Goal: Task Accomplishment & Management: Manage account settings

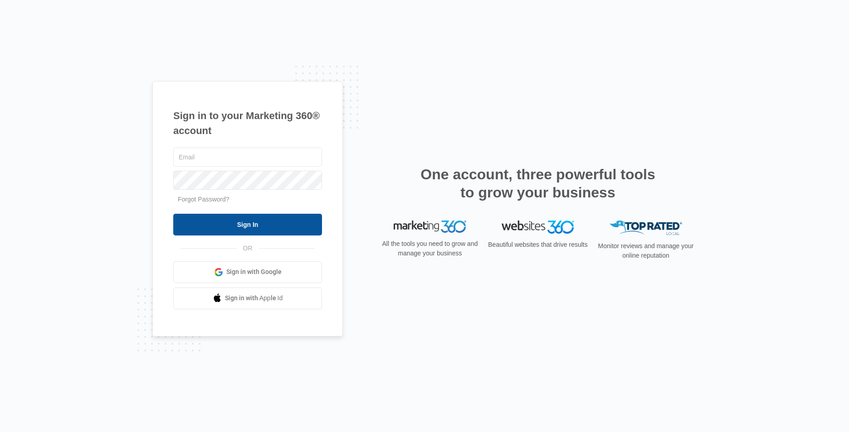
type input "[EMAIL_ADDRESS][DOMAIN_NAME]"
click at [228, 230] on input "Sign In" at bounding box center [247, 225] width 149 height 22
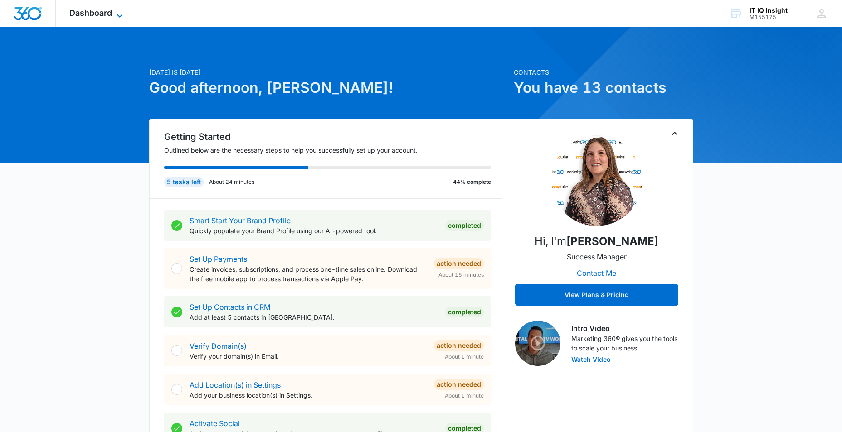
click at [107, 10] on span "Dashboard" at bounding box center [90, 13] width 43 height 10
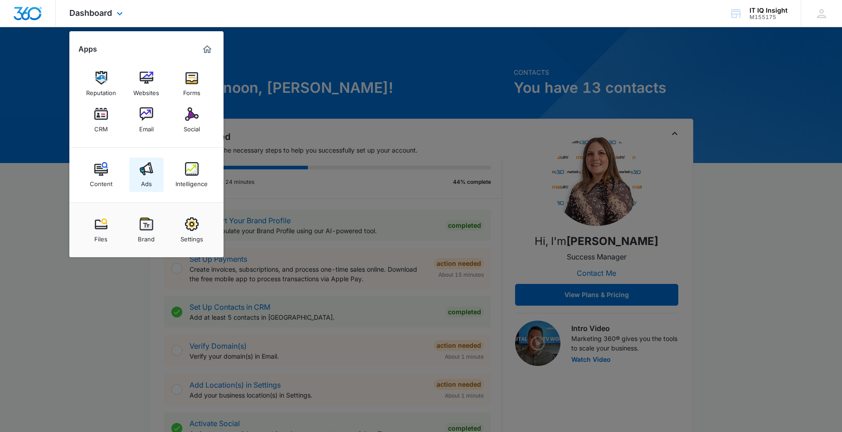
click at [140, 181] on link "Ads" at bounding box center [146, 175] width 34 height 34
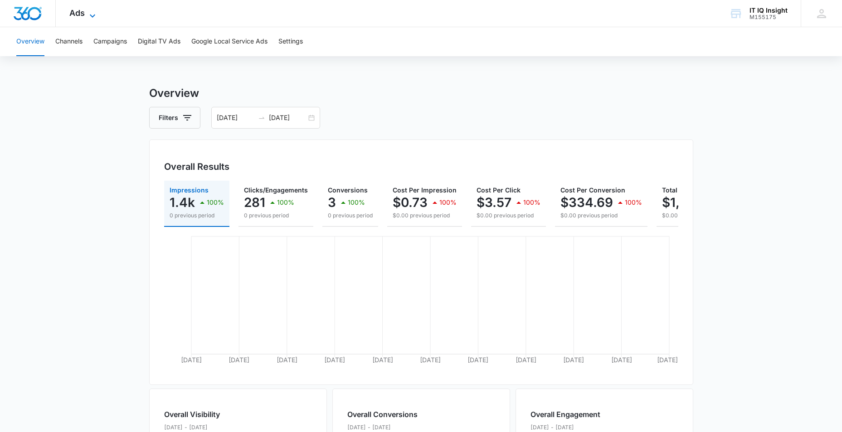
click at [89, 16] on icon at bounding box center [92, 15] width 11 height 11
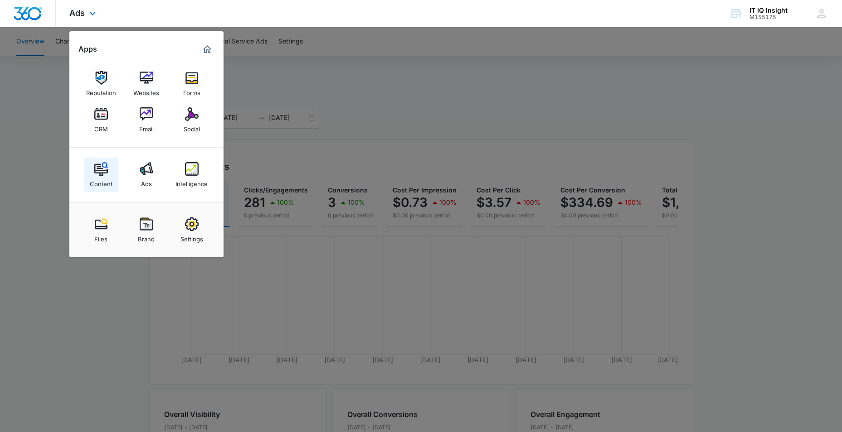
click at [106, 170] on img at bounding box center [101, 169] width 14 height 14
